Goal: Obtain resource: Download file/media

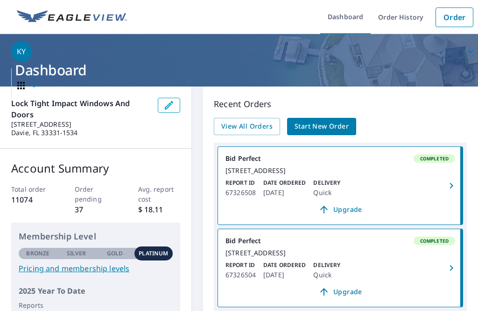
click at [452, 17] on link "Order" at bounding box center [455, 17] width 38 height 20
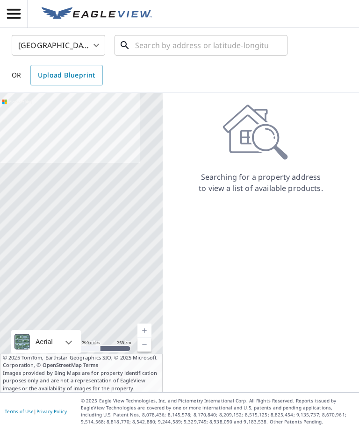
click at [185, 46] on input "text" at bounding box center [201, 45] width 133 height 26
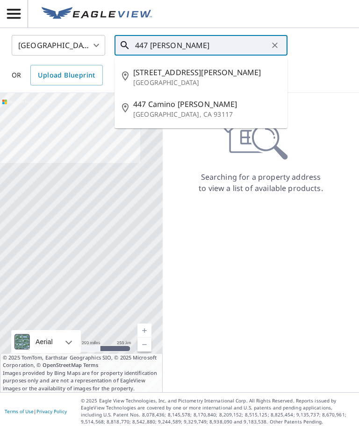
click at [246, 77] on span "[STREET_ADDRESS][PERSON_NAME]" at bounding box center [206, 72] width 147 height 11
type input "[STREET_ADDRESS][PERSON_NAME]"
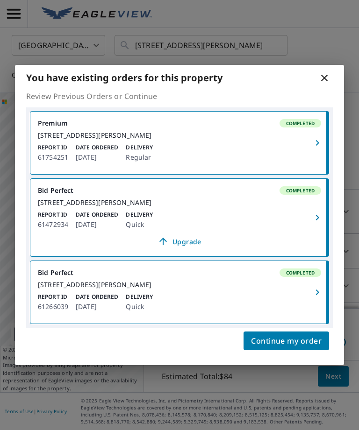
click at [316, 216] on icon "button" at bounding box center [316, 218] width 3 height 6
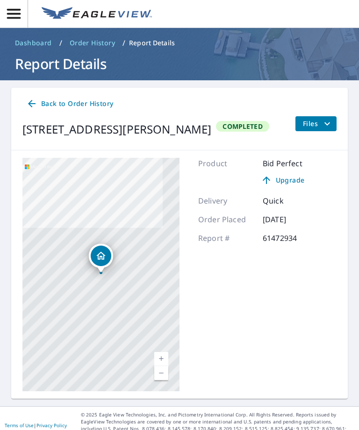
click at [316, 130] on button "Files" at bounding box center [316, 123] width 42 height 15
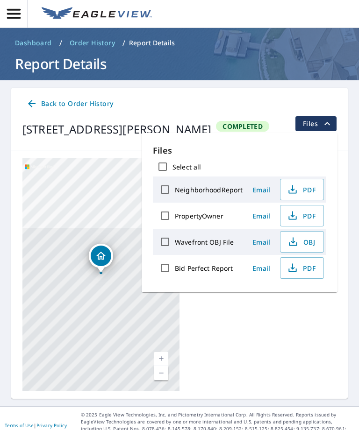
click at [168, 273] on input "Bid Perfect Report" at bounding box center [165, 268] width 20 height 20
checkbox input "true"
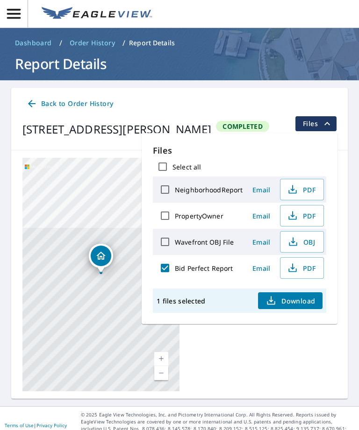
click at [296, 305] on span "Download" at bounding box center [290, 300] width 50 height 11
click at [297, 301] on span "Download" at bounding box center [290, 300] width 50 height 11
